Goal: Task Accomplishment & Management: Use online tool/utility

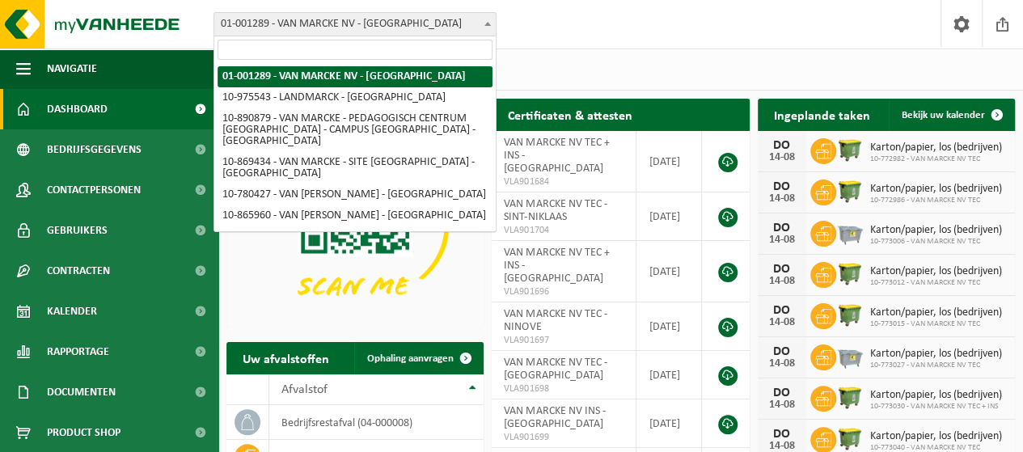
click at [318, 15] on span "01-001289 - VAN MARCKE NV - [GEOGRAPHIC_DATA]" at bounding box center [354, 24] width 281 height 23
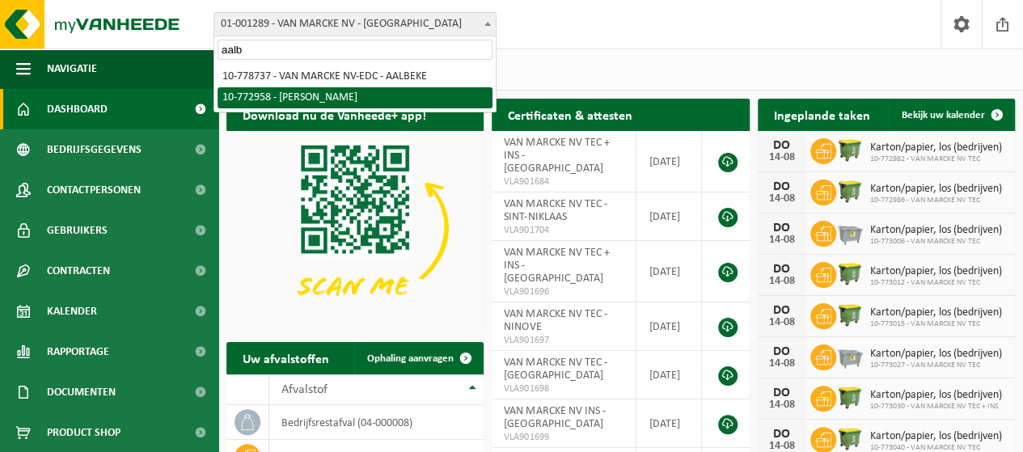
type input "aalb"
select select "20235"
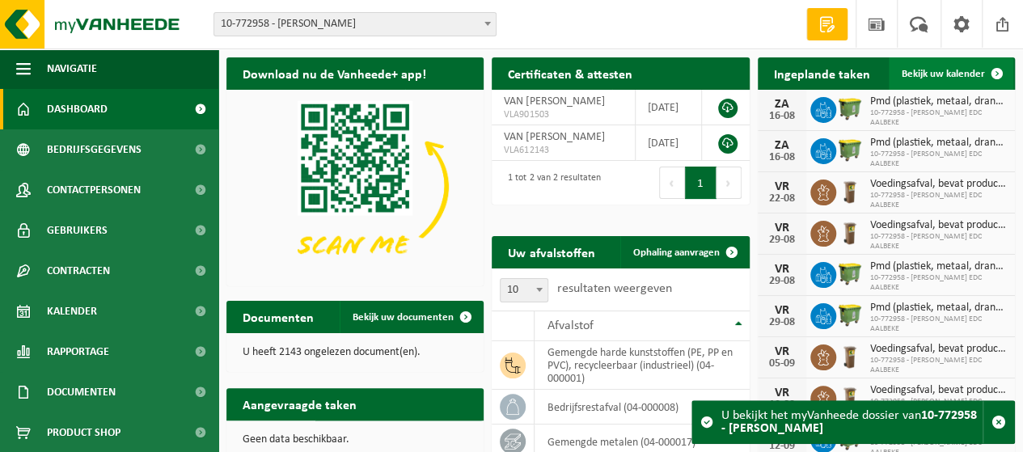
click at [932, 74] on span "Bekijk uw kalender" at bounding box center [943, 74] width 83 height 11
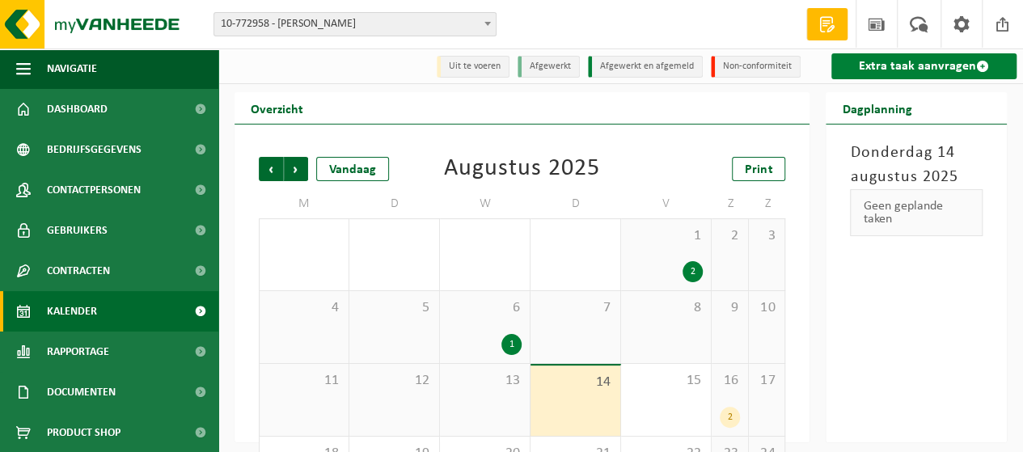
click at [927, 65] on link "Extra taak aanvragen" at bounding box center [923, 66] width 185 height 26
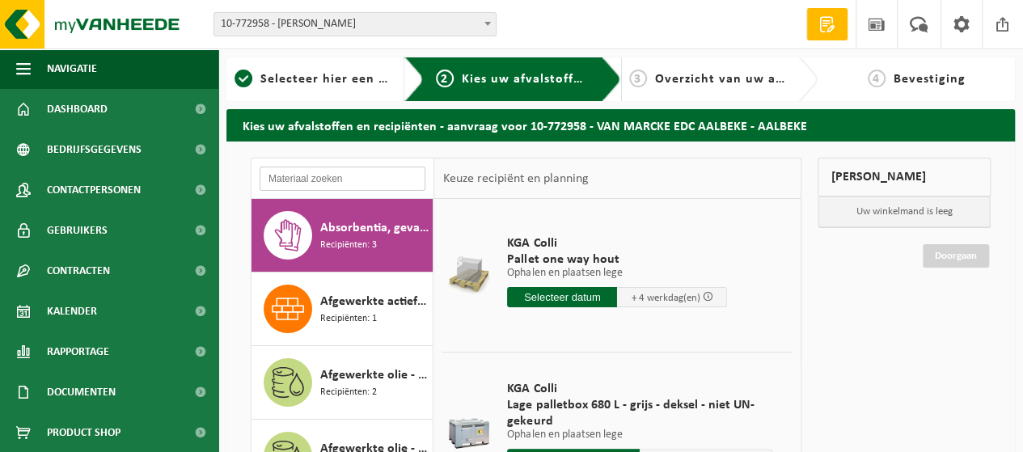
click at [380, 178] on input "text" at bounding box center [343, 179] width 166 height 24
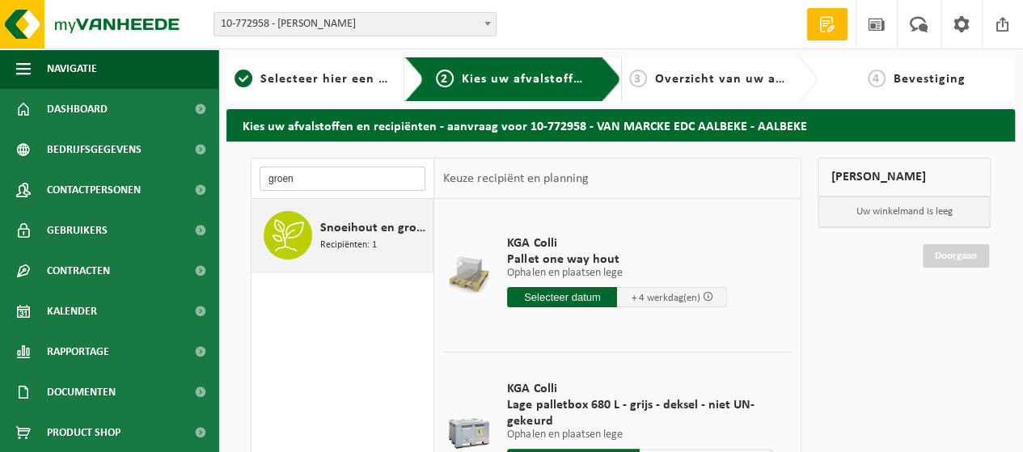
type input "groen"
click at [382, 235] on span "Snoeihout en groenafval Ø < 12 cm" at bounding box center [374, 227] width 108 height 19
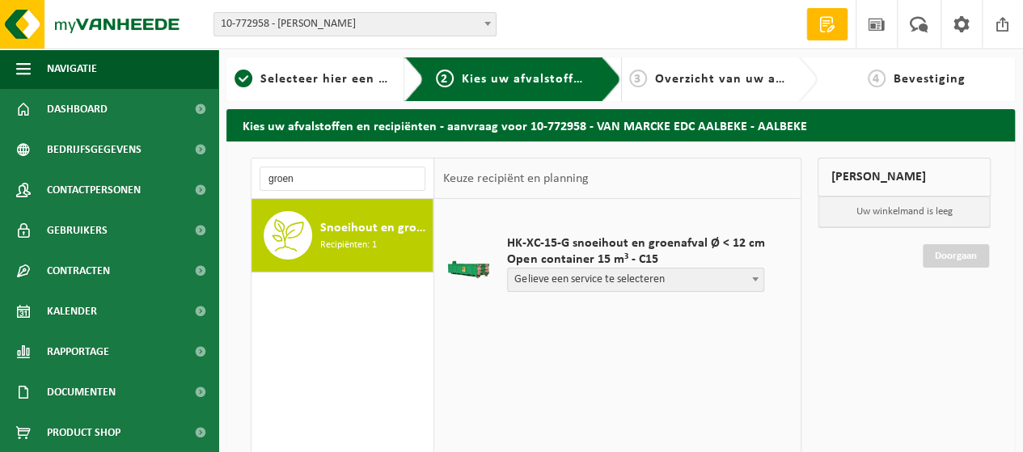
click at [642, 279] on span "Gelieve een service te selecteren" at bounding box center [636, 279] width 256 height 23
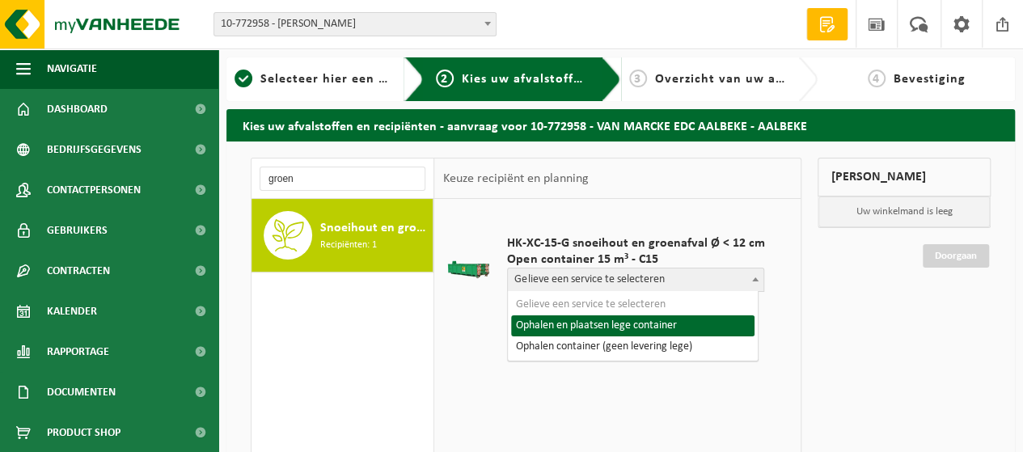
select select "P2PL-VEL-098363_HK-XC-15-GN-00_04-000146_46"
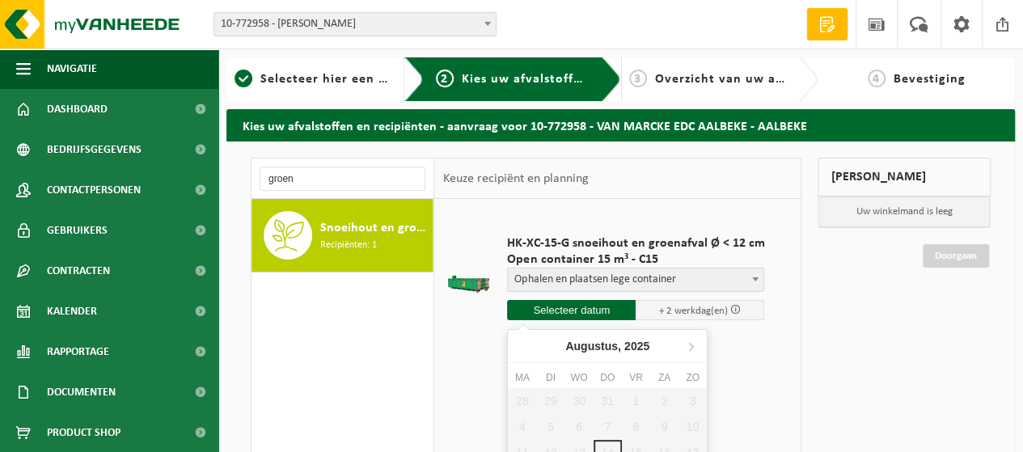
click at [606, 311] on input "text" at bounding box center [571, 310] width 129 height 20
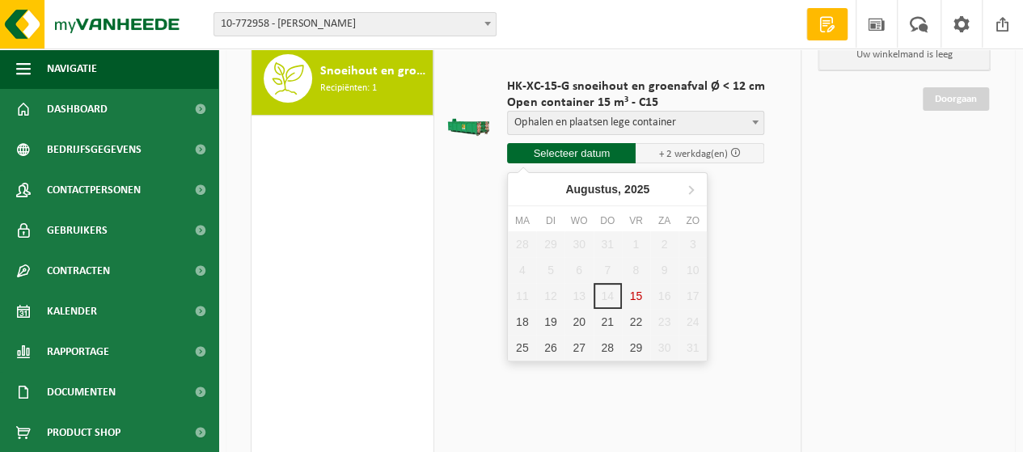
scroll to position [162, 0]
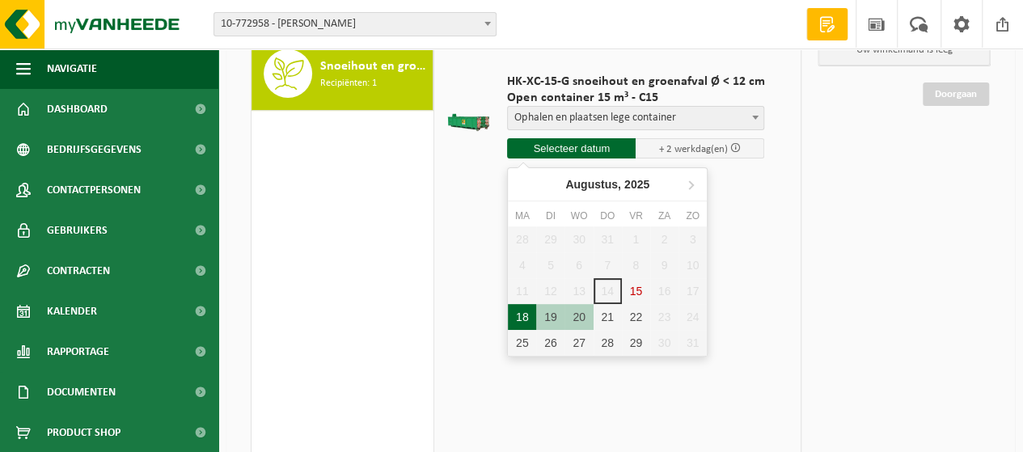
click at [518, 321] on div "18" at bounding box center [522, 317] width 28 height 26
type input "Van 2025-08-18"
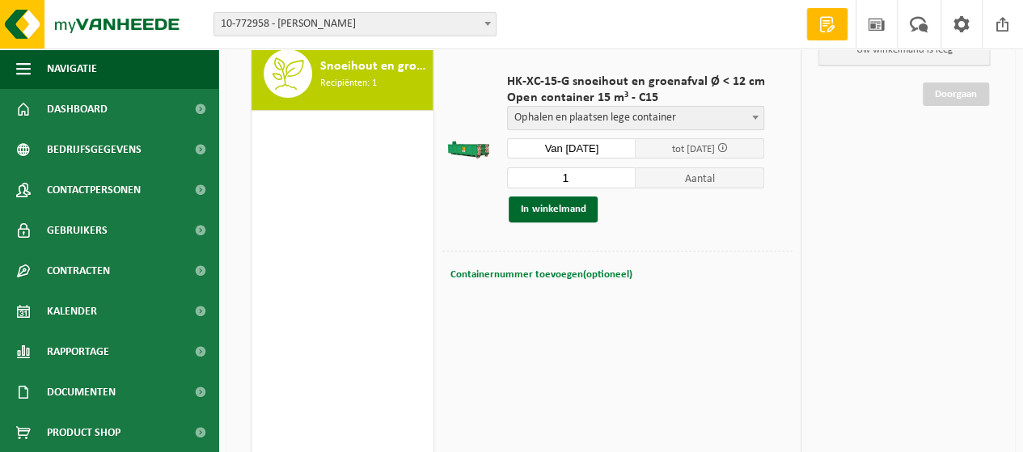
click at [573, 274] on span "Containernummer toevoegen(optioneel)" at bounding box center [541, 274] width 182 height 11
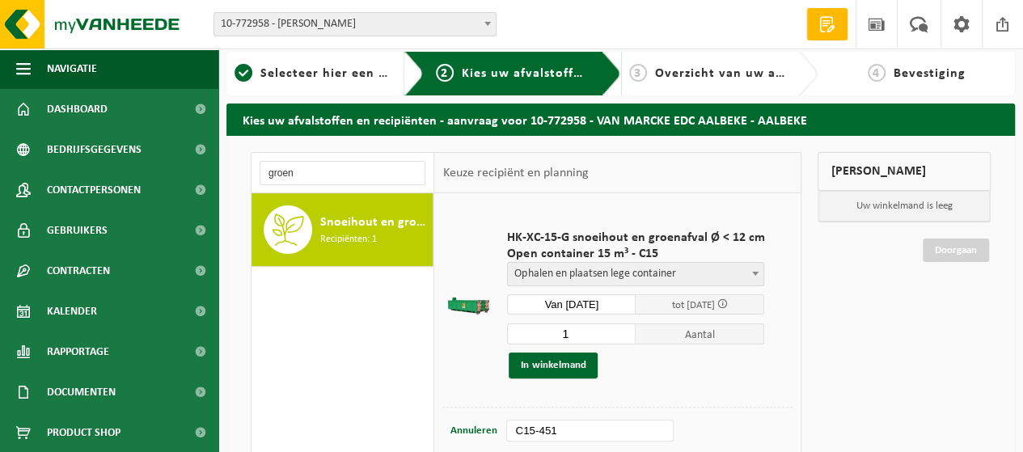
scroll to position [0, 0]
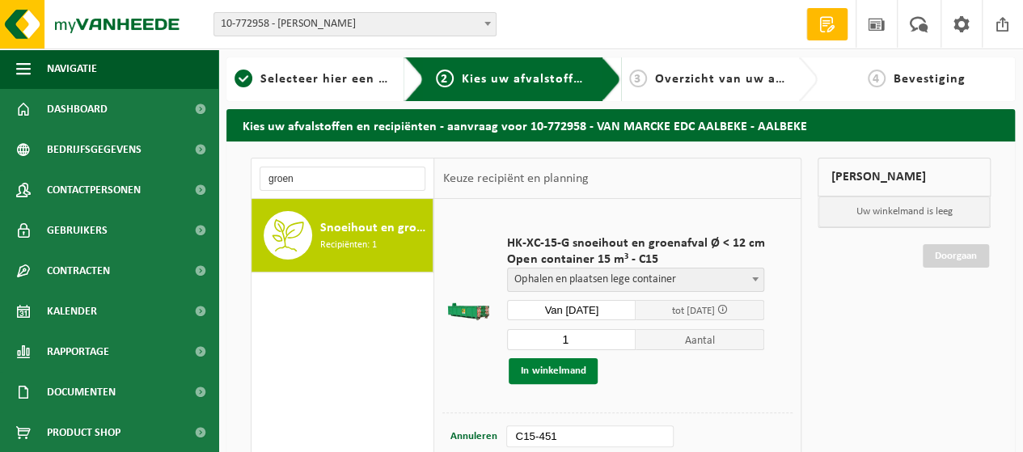
type input "C15-451"
click at [554, 371] on button "In winkelmand" at bounding box center [553, 371] width 89 height 26
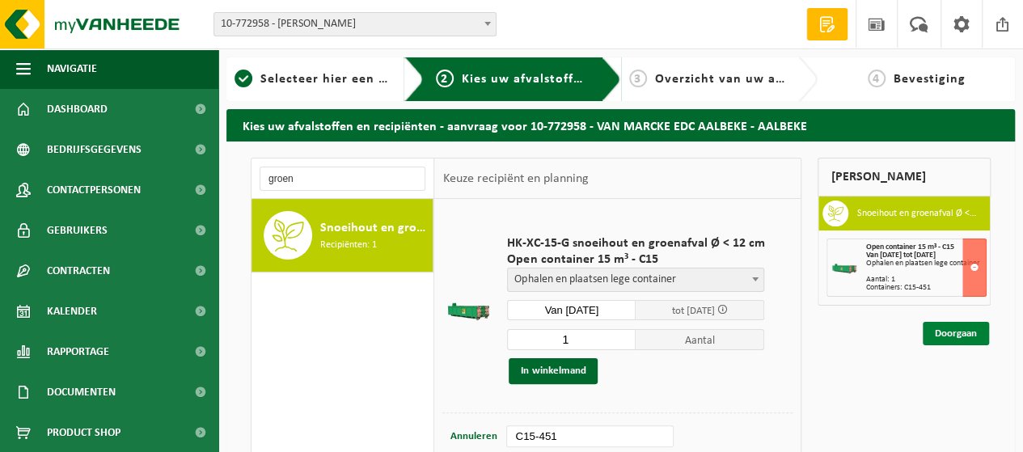
click at [957, 332] on link "Doorgaan" at bounding box center [956, 333] width 66 height 23
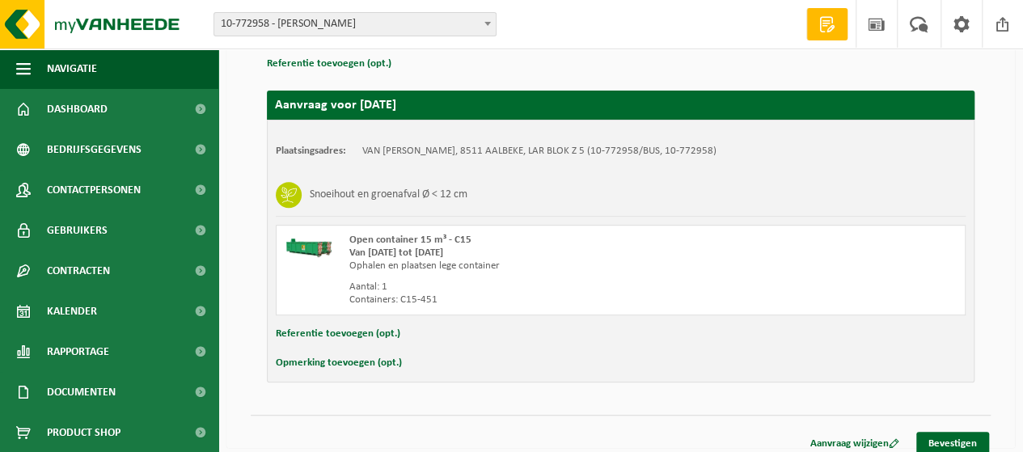
scroll to position [252, 0]
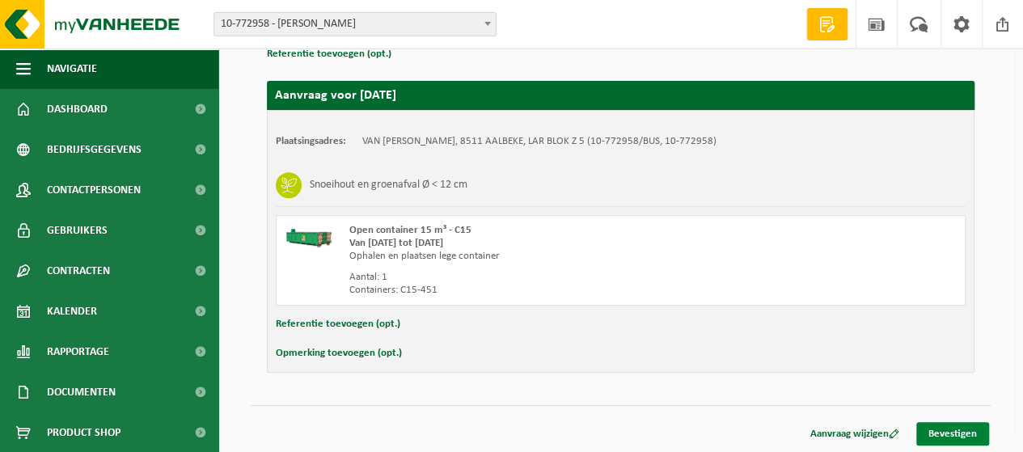
click at [935, 431] on link "Bevestigen" at bounding box center [952, 433] width 73 height 23
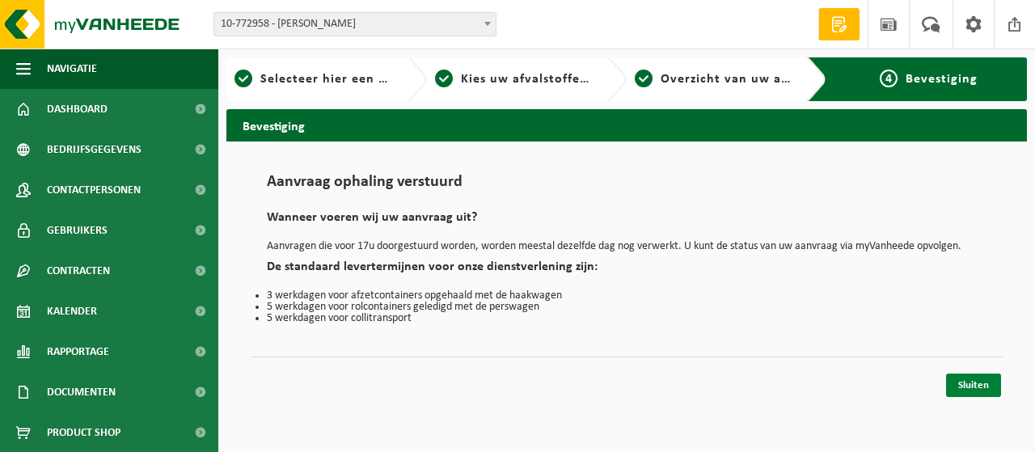
click at [993, 386] on link "Sluiten" at bounding box center [973, 385] width 55 height 23
